Goal: Task Accomplishment & Management: Manage account settings

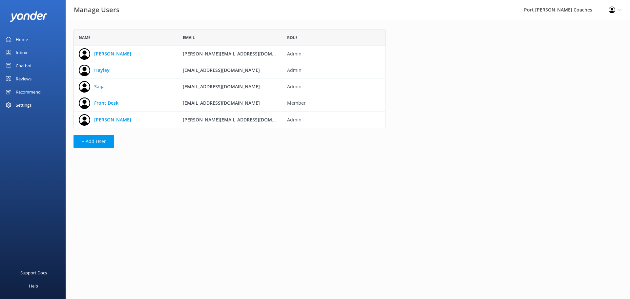
scroll to position [94, 308]
click at [115, 103] on link "Front Desk" at bounding box center [106, 102] width 24 height 7
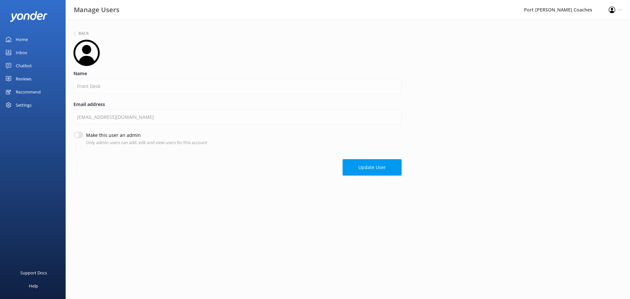
click at [80, 136] on input "Make this user an admin" at bounding box center [79, 135] width 10 height 7
checkbox input "true"
click at [369, 171] on button "Update User" at bounding box center [372, 167] width 59 height 16
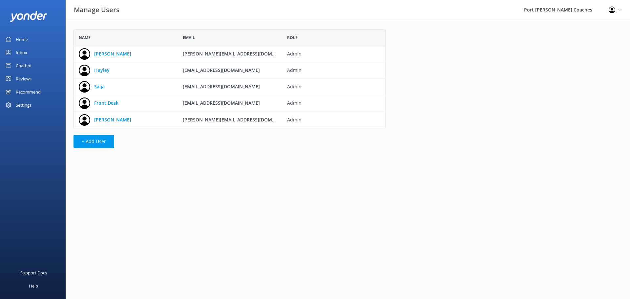
scroll to position [94, 308]
